Goal: Find contact information: Find contact information

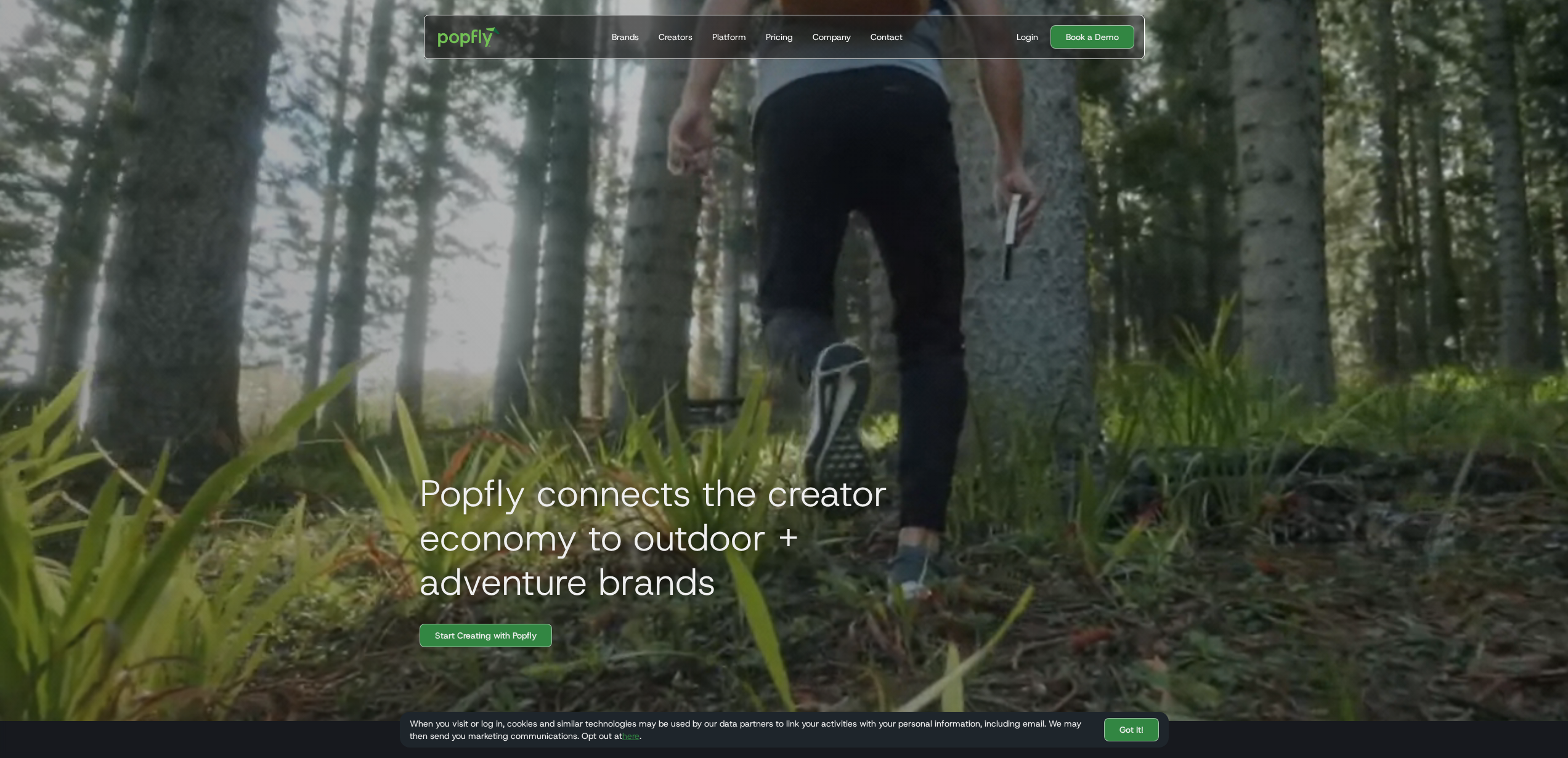
scroll to position [27, 0]
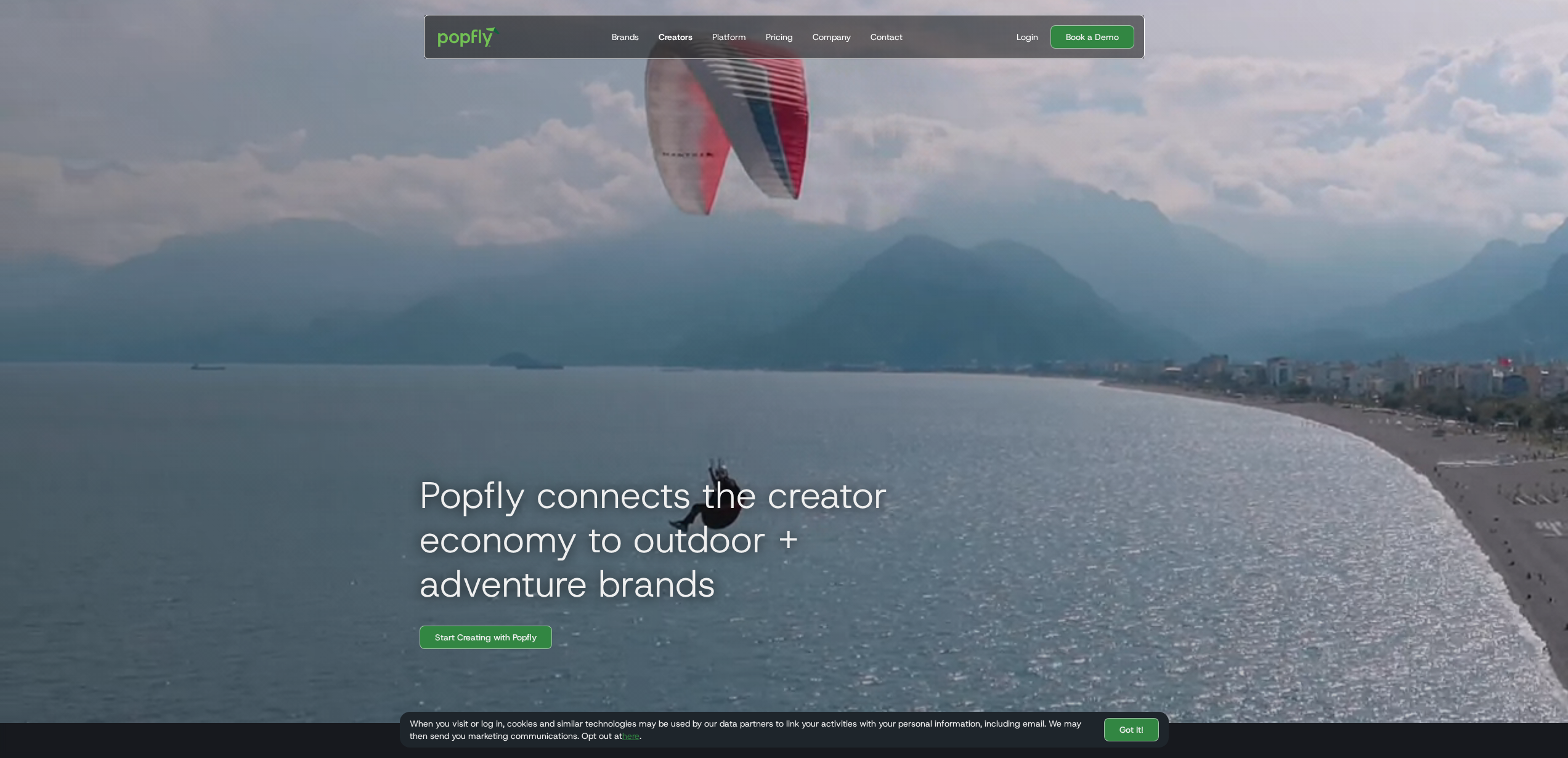
click at [666, 38] on div "Creators" at bounding box center [675, 37] width 34 height 12
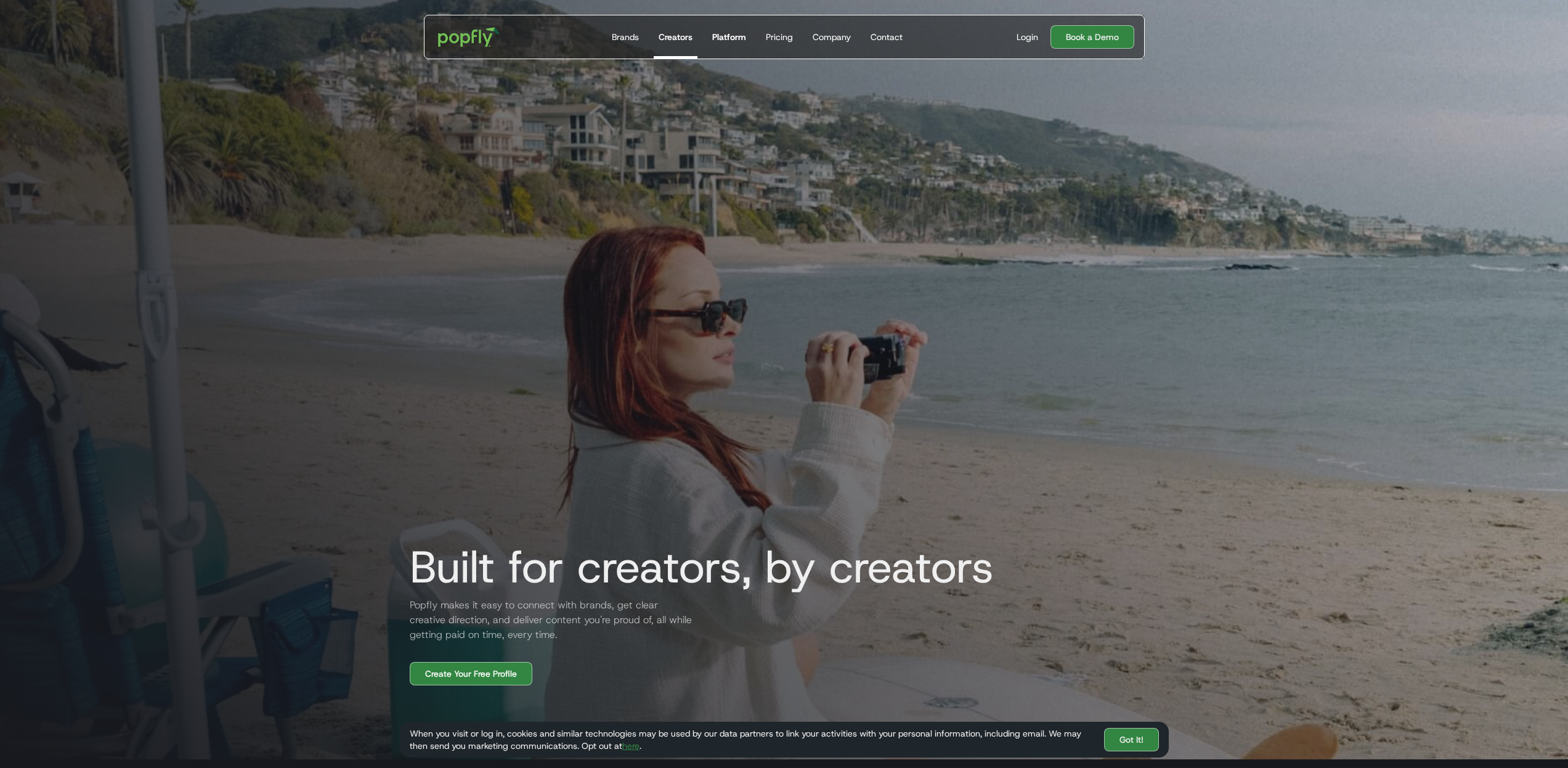
click at [733, 39] on div "Platform" at bounding box center [729, 37] width 34 height 12
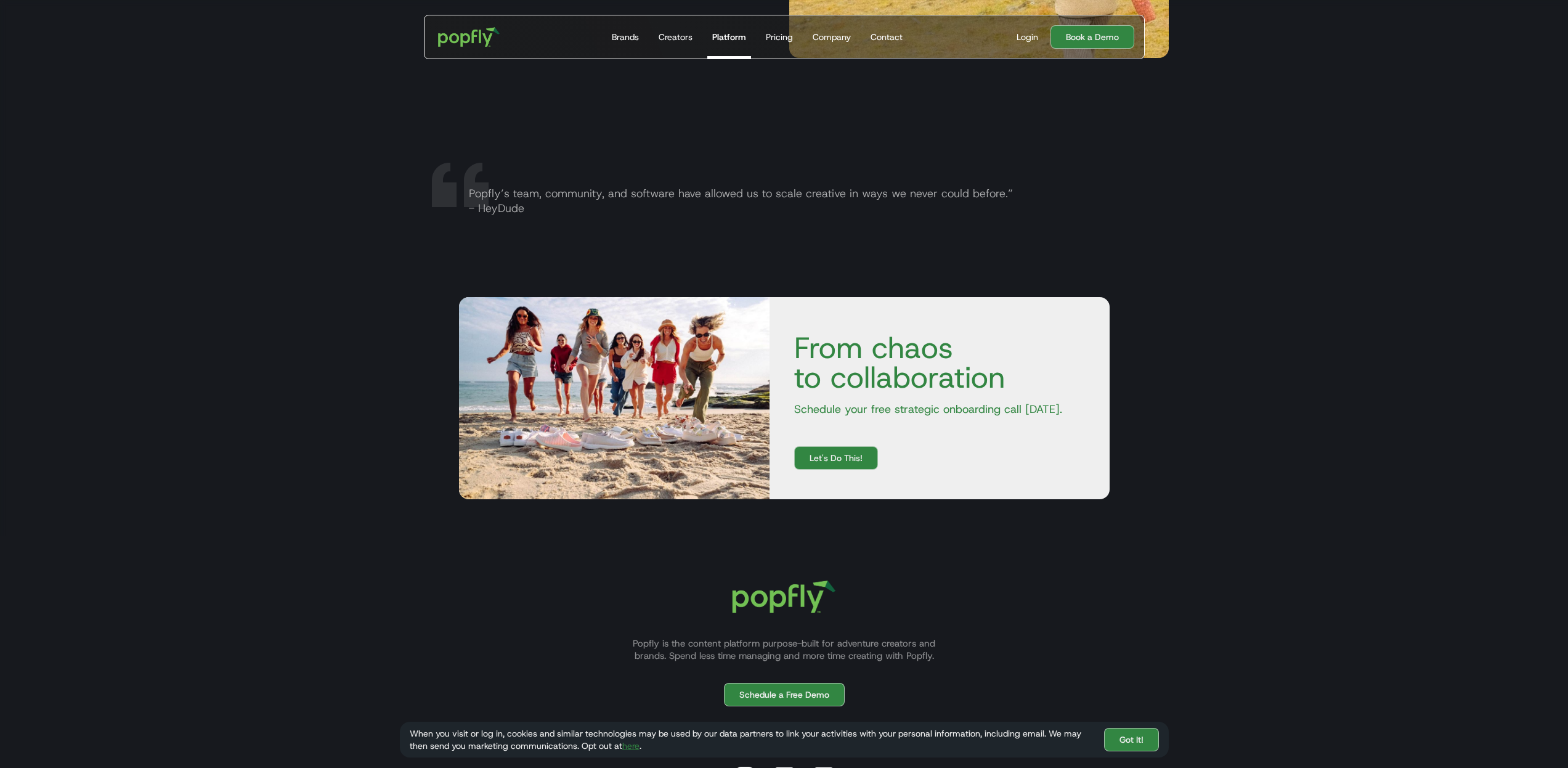
scroll to position [2364, 0]
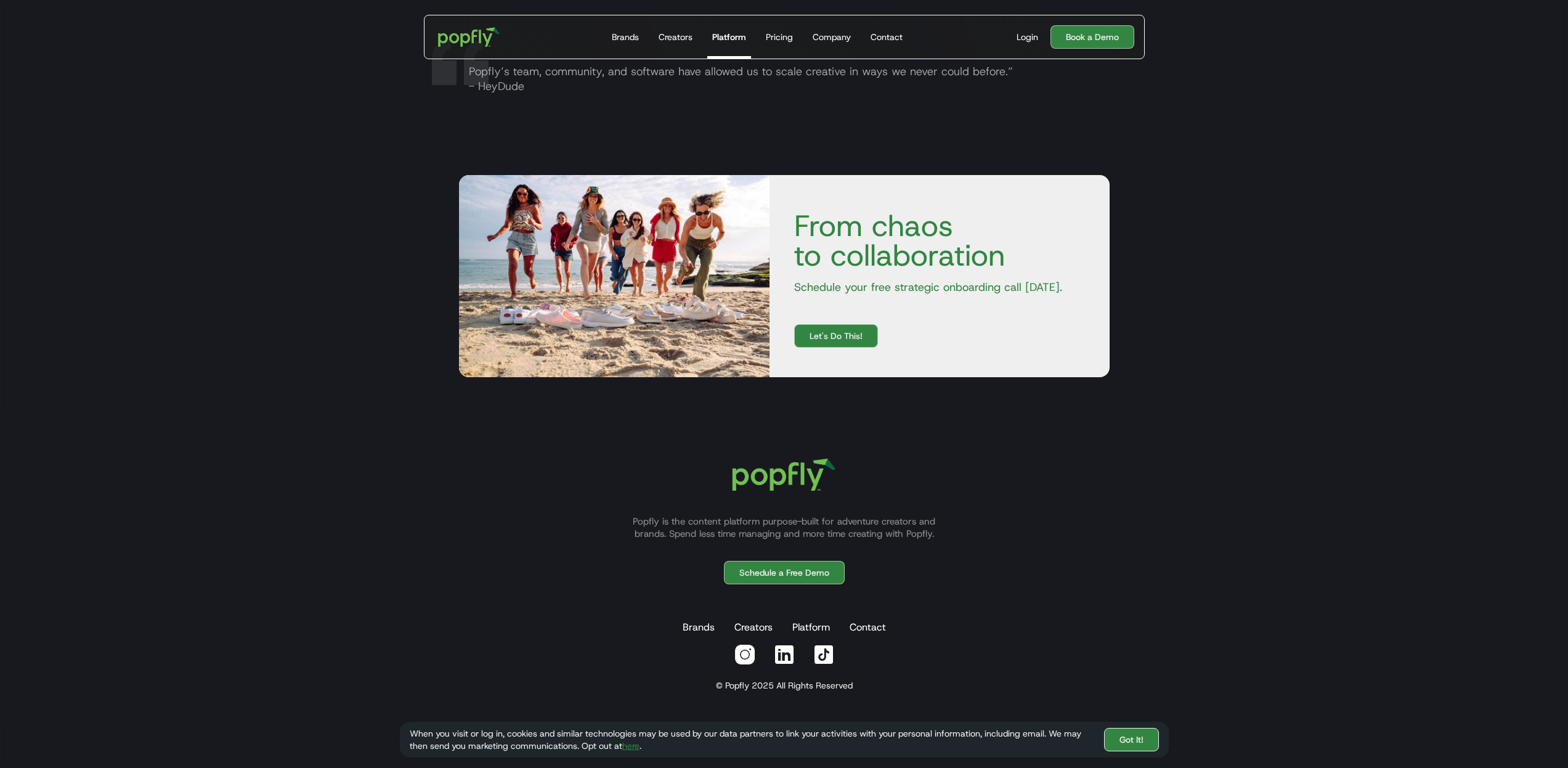
click at [1149, 741] on link "Got It!" at bounding box center [1131, 740] width 55 height 24
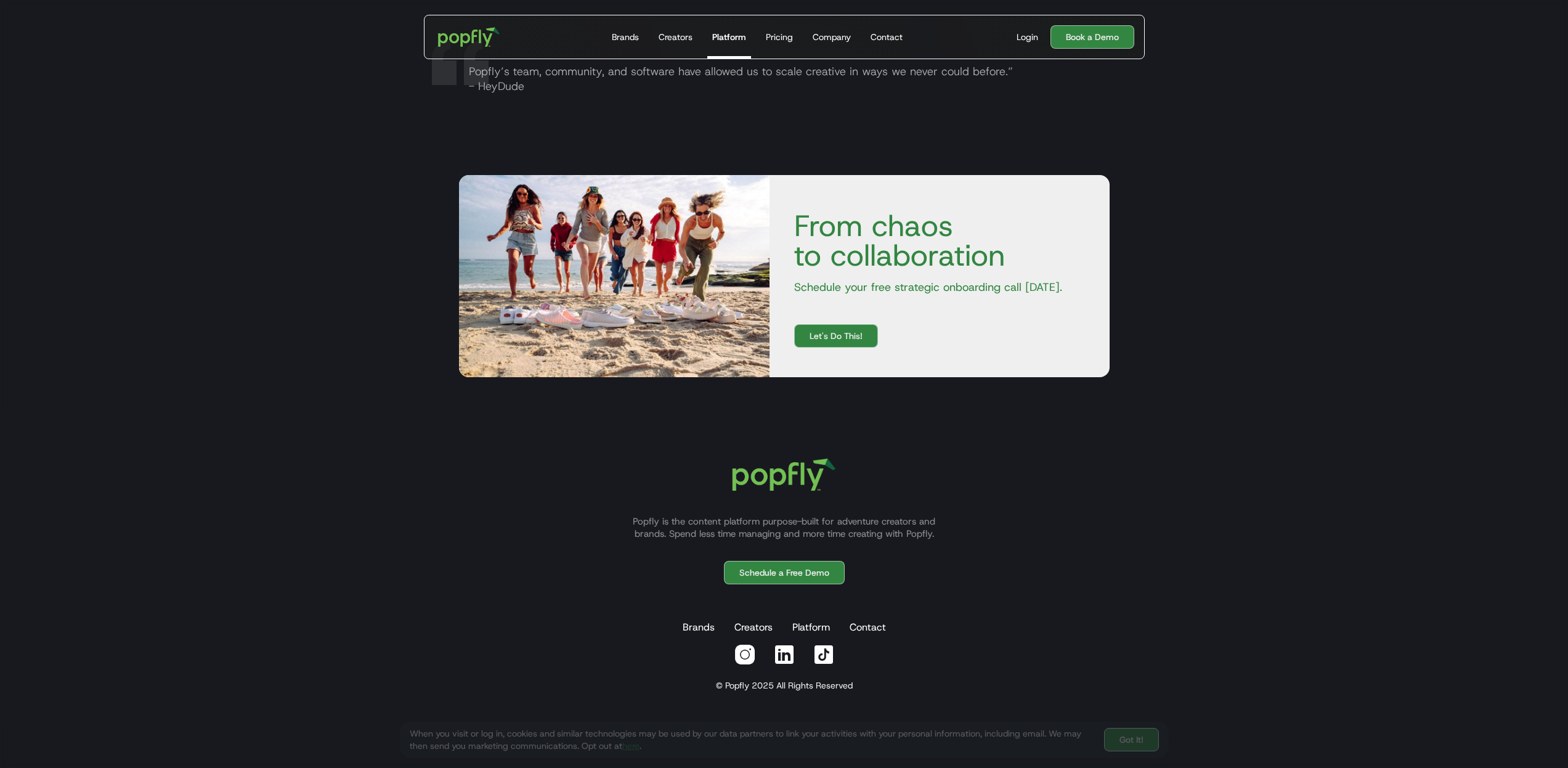
scroll to position [2318, 0]
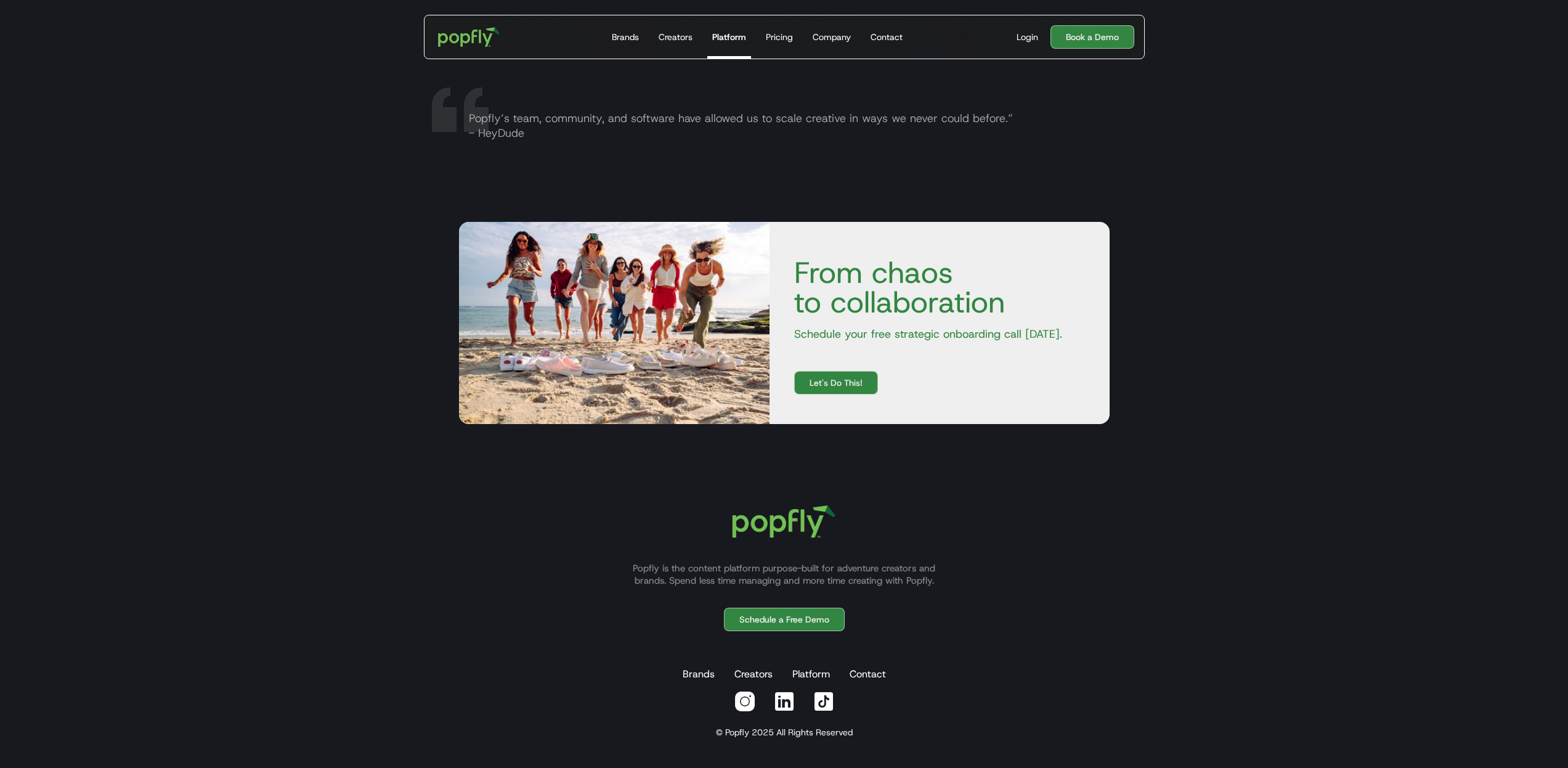
click at [887, 675] on div "Brands Creators Platform Contact" at bounding box center [784, 674] width 223 height 25
click at [881, 676] on link "Contact" at bounding box center [868, 674] width 42 height 25
